Goal: Check status: Check status

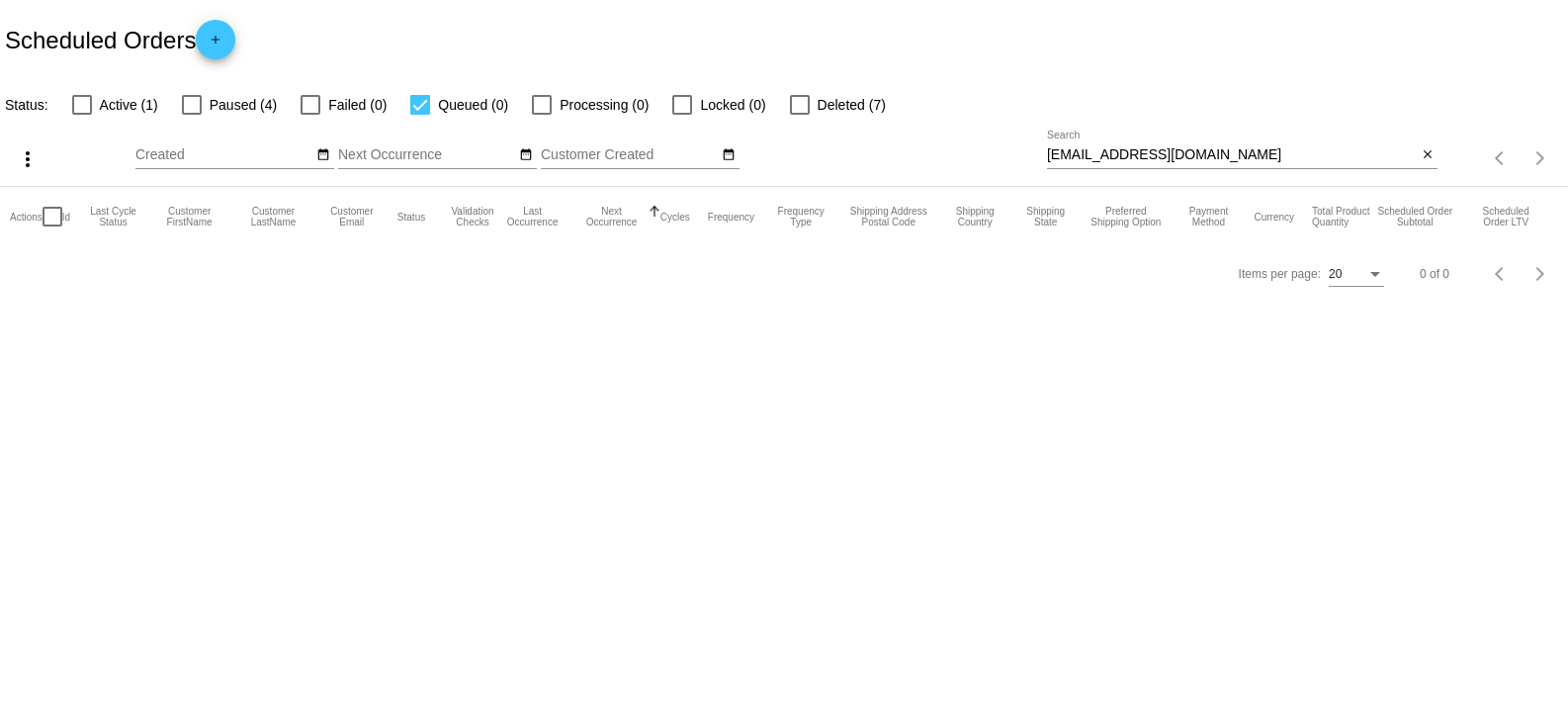
click at [1321, 148] on input "[EMAIL_ADDRESS][DOMAIN_NAME]" at bounding box center [1232, 156] width 370 height 16
paste input "[EMAIL_ADDRESS]"
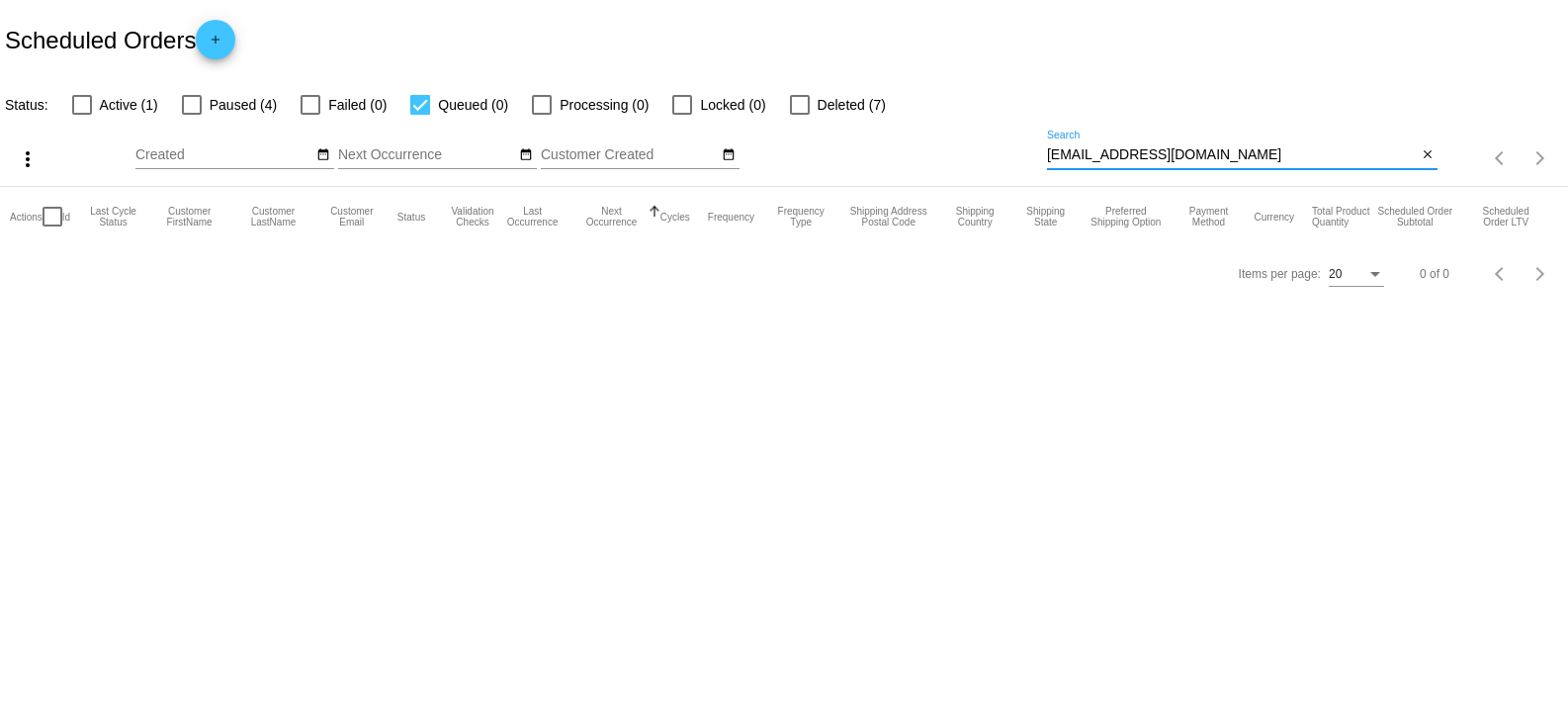
type input "[EMAIL_ADDRESS][DOMAIN_NAME]"
click at [81, 102] on div at bounding box center [82, 105] width 20 height 20
click at [81, 115] on input "Active (1)" at bounding box center [81, 115] width 1 height 1
checkbox input "true"
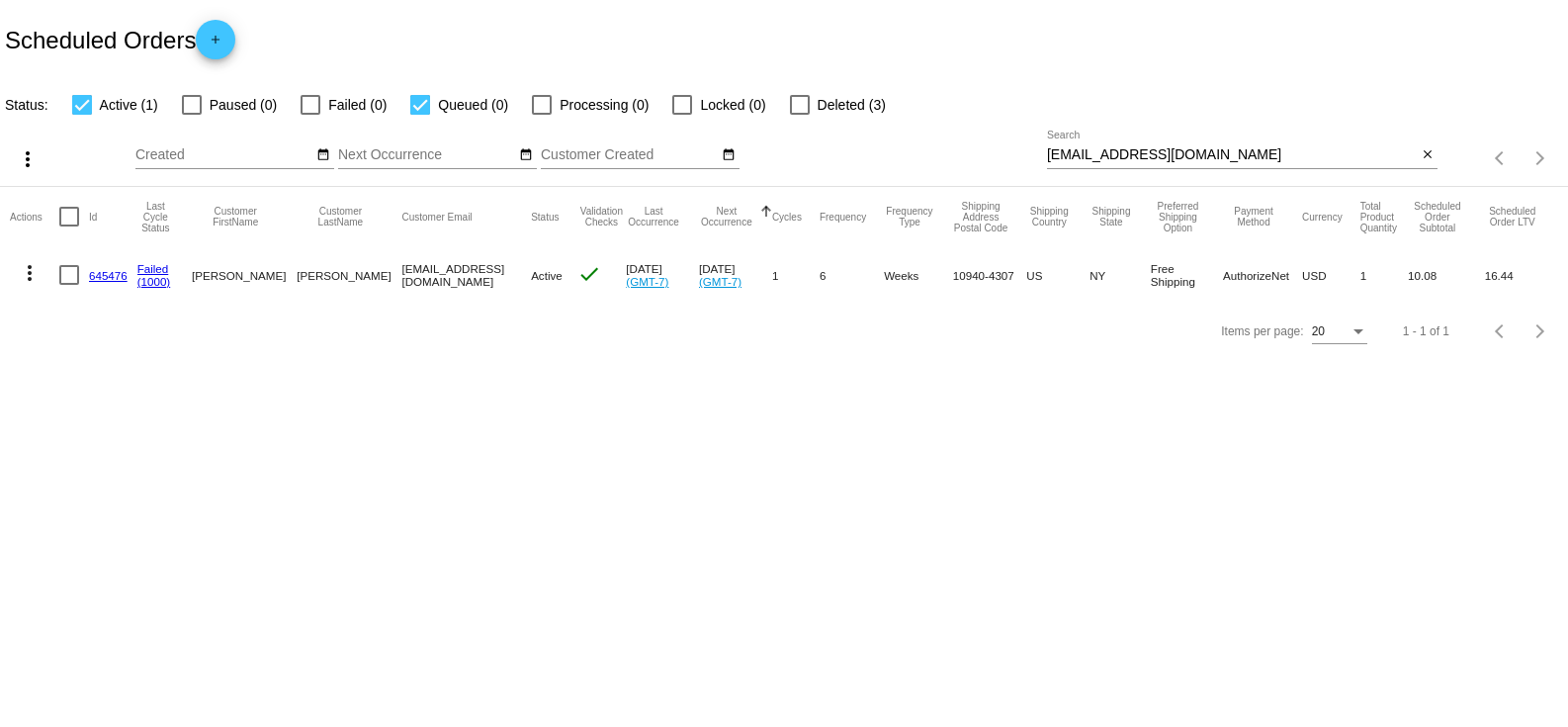
click at [109, 274] on link "645476" at bounding box center [108, 276] width 39 height 13
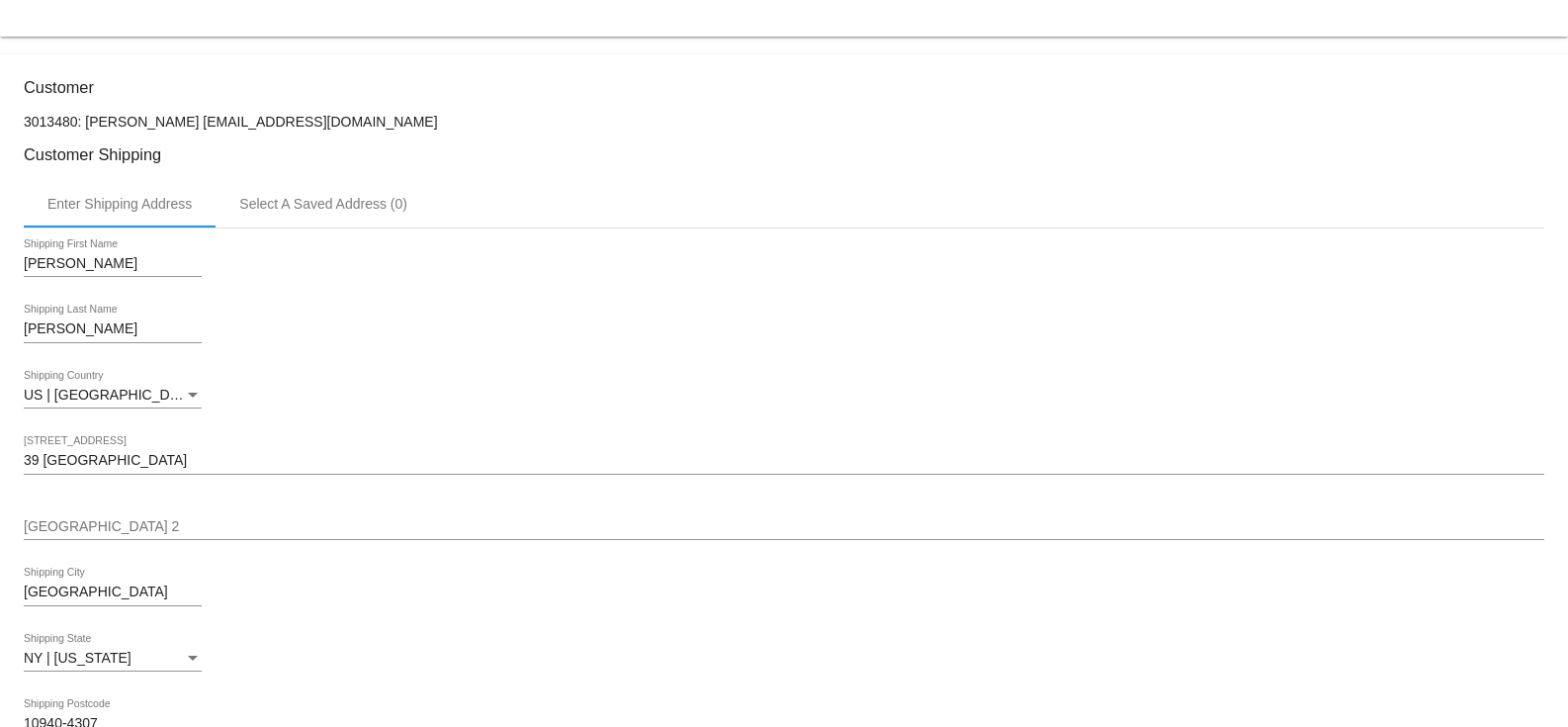
scroll to position [539, 0]
